Goal: Book appointment/travel/reservation

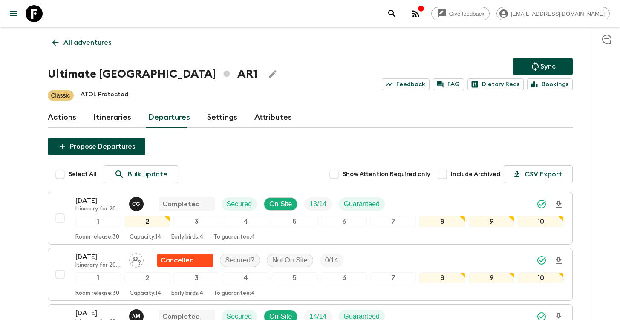
scroll to position [972, 0]
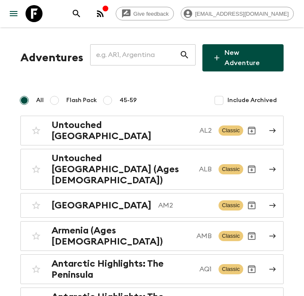
click at [153, 59] on input "text" at bounding box center [134, 55] width 89 height 24
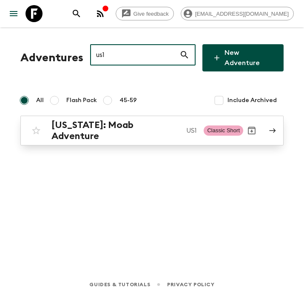
type input "us1"
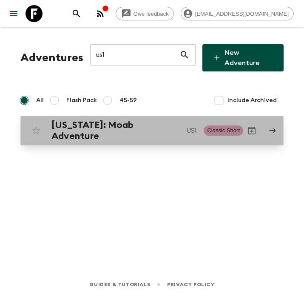
click at [115, 120] on h2 "[US_STATE]: Moab Adventure" at bounding box center [116, 131] width 128 height 22
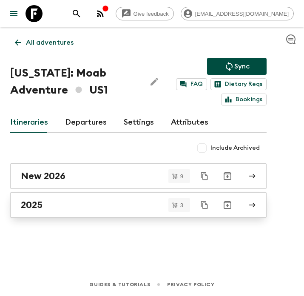
click at [76, 202] on div "2025" at bounding box center [130, 205] width 219 height 11
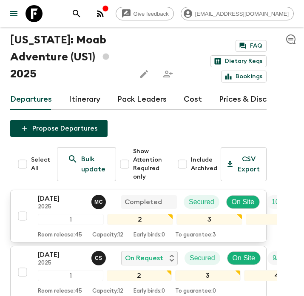
scroll to position [32, 0]
